Goal: Use online tool/utility

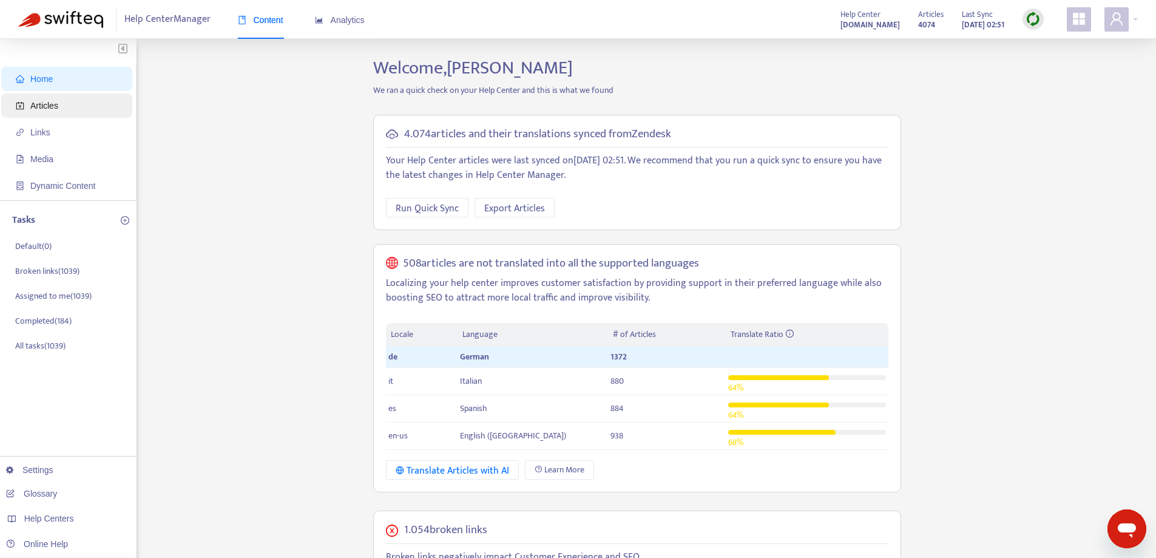
click at [32, 109] on span "Articles" at bounding box center [44, 106] width 28 height 10
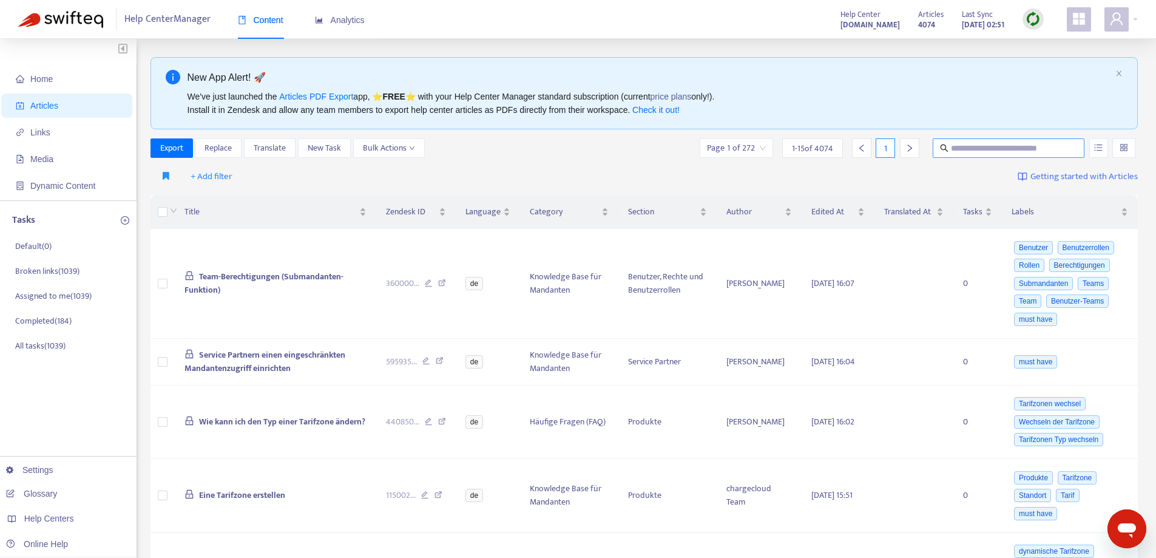
click at [1041, 152] on input "text" at bounding box center [1009, 147] width 116 height 13
paste input "**********"
type input "**********"
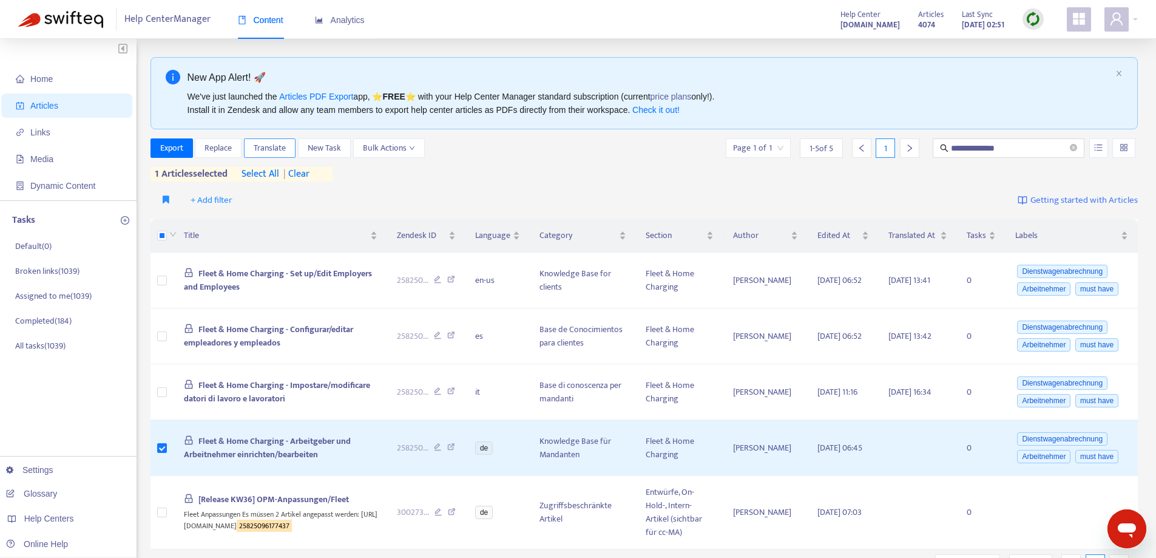
click at [251, 147] on button "Translate" at bounding box center [270, 147] width 52 height 19
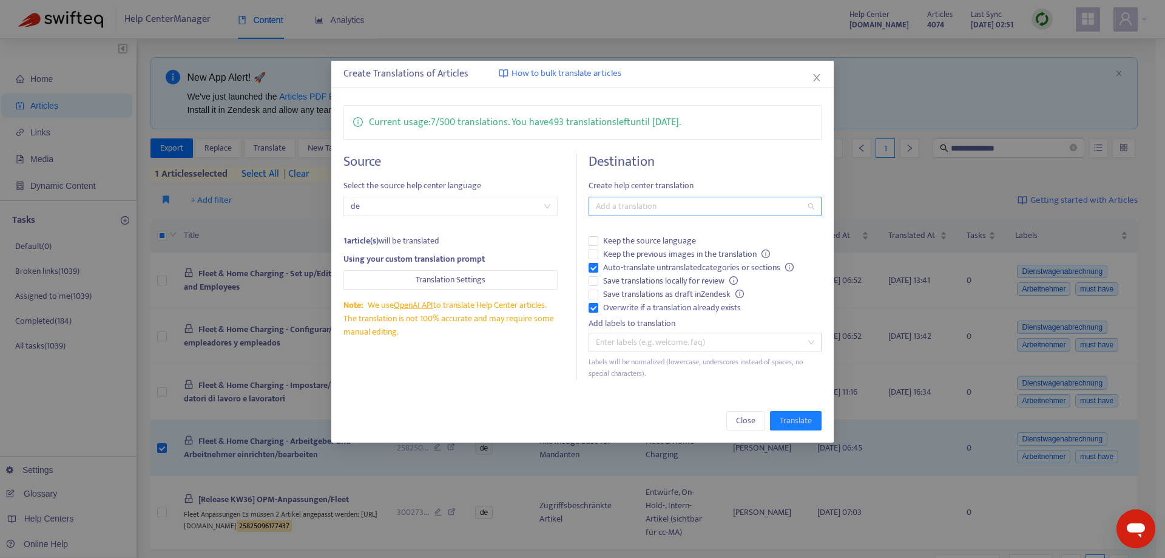
click at [627, 207] on div at bounding box center [698, 206] width 214 height 15
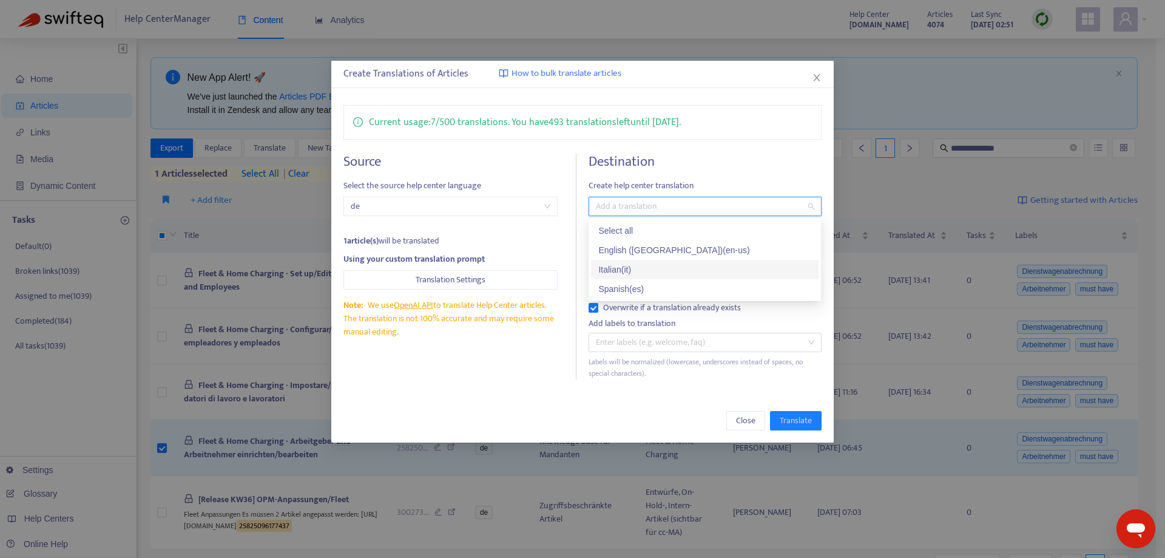
click at [641, 277] on div "Italian ( it )" at bounding box center [704, 269] width 227 height 19
click at [641, 275] on div "Italian ( it )" at bounding box center [700, 269] width 204 height 13
click at [638, 287] on div "Spanish ( es )" at bounding box center [704, 288] width 213 height 13
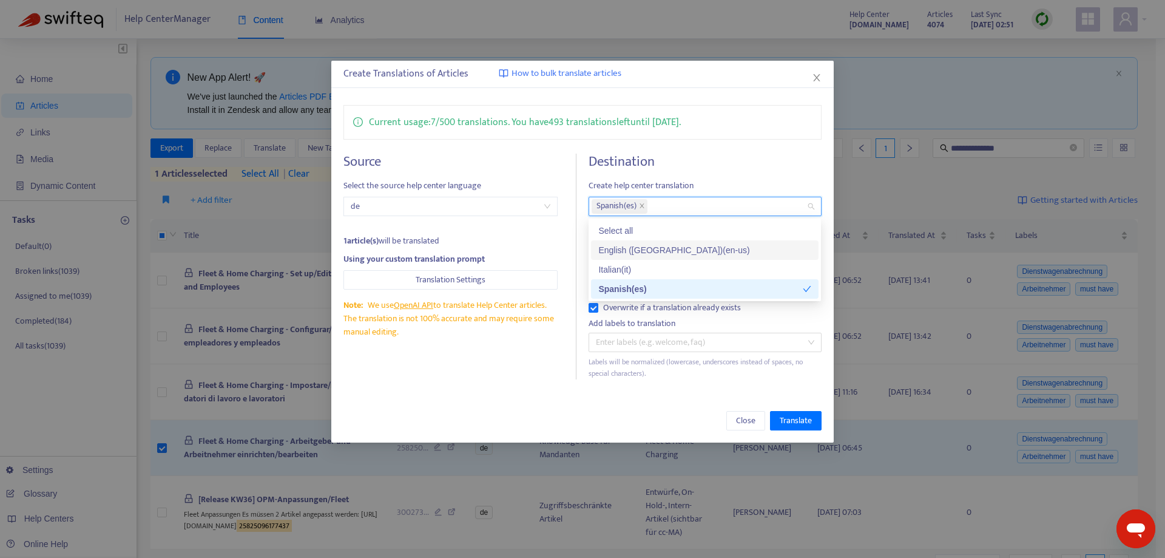
click at [649, 251] on div "English ([GEOGRAPHIC_DATA]) ( en-us )" at bounding box center [704, 249] width 213 height 13
drag, startPoint x: 794, startPoint y: 424, endPoint x: 791, endPoint y: 415, distance: 9.4
click at [793, 423] on span "Translate" at bounding box center [796, 420] width 32 height 13
